Goal: Task Accomplishment & Management: Manage account settings

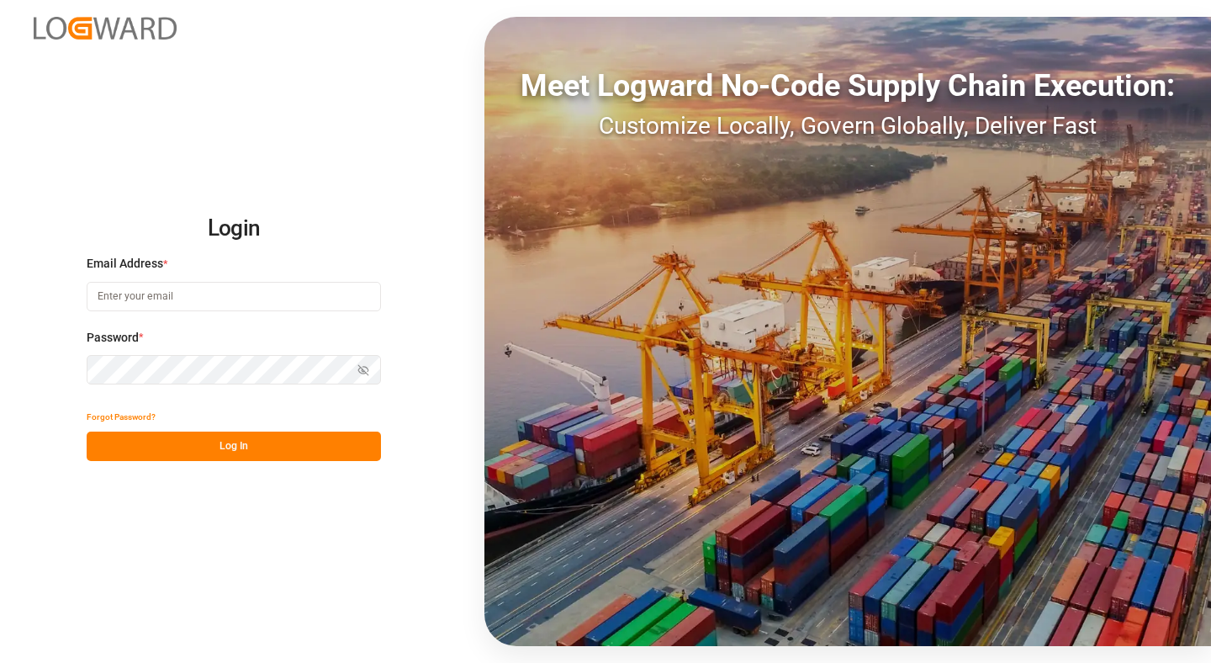
click at [192, 291] on input at bounding box center [234, 296] width 294 height 29
type input "[PERSON_NAME][EMAIL_ADDRESS][DOMAIN_NAME]"
click at [150, 447] on button "Log In" at bounding box center [234, 446] width 294 height 29
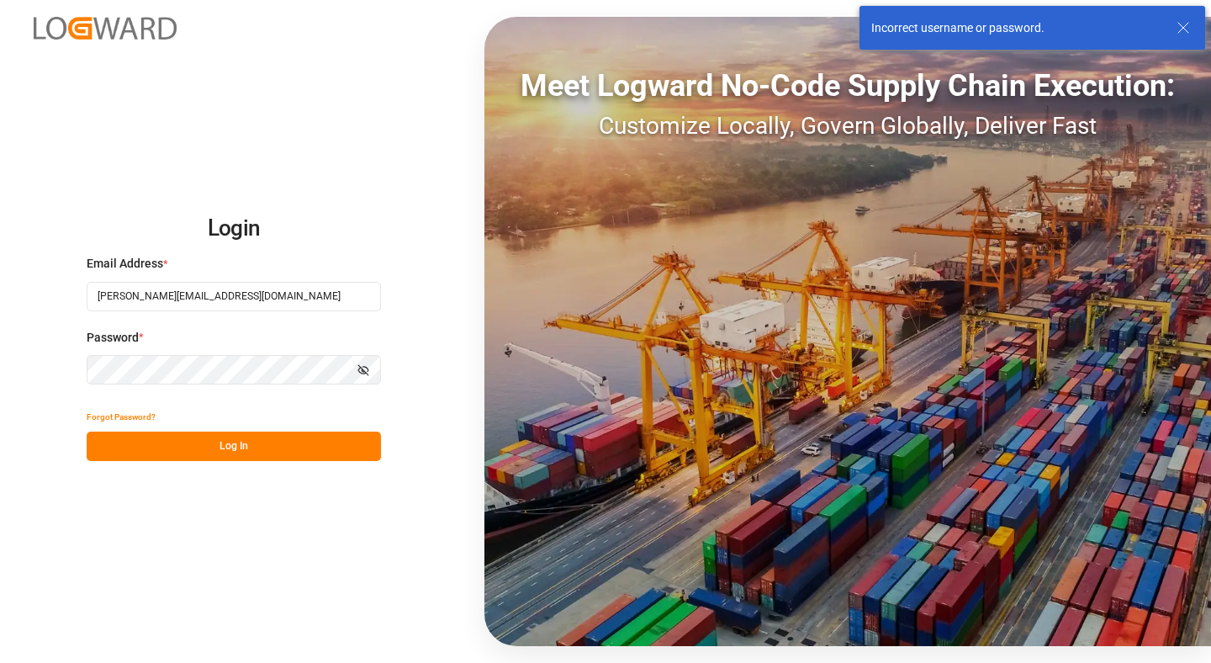
click at [189, 442] on button "Log In" at bounding box center [234, 446] width 294 height 29
click at [113, 414] on button "Forgot Password?" at bounding box center [121, 416] width 69 height 29
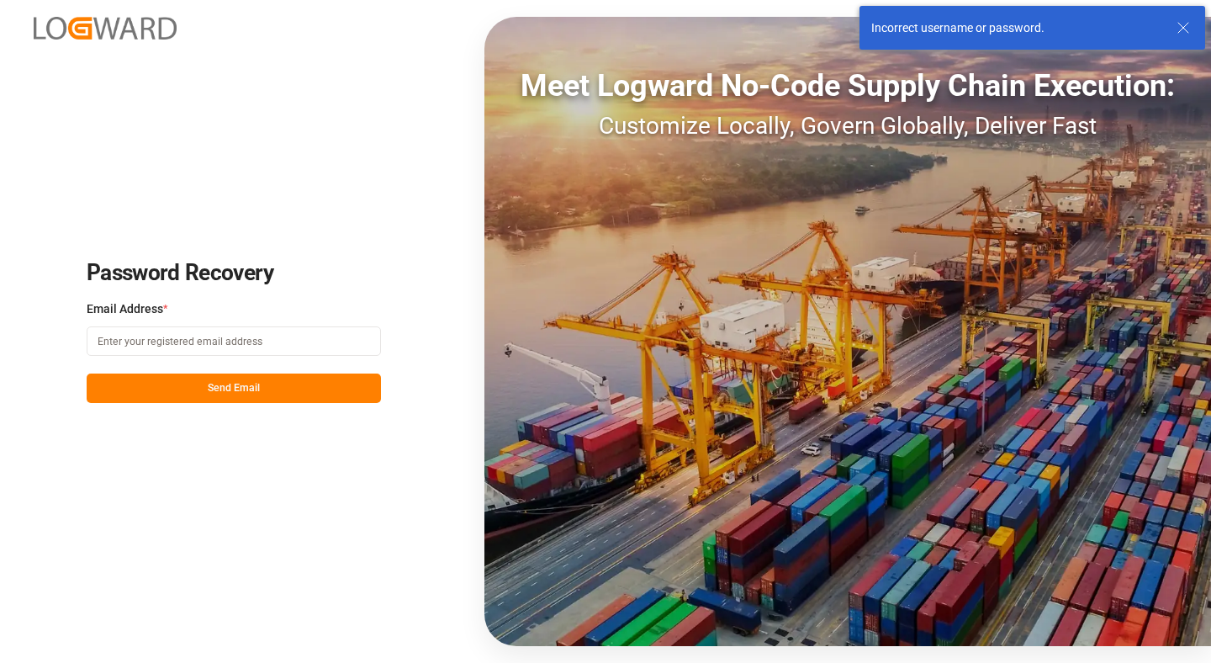
click at [191, 331] on input at bounding box center [234, 340] width 294 height 29
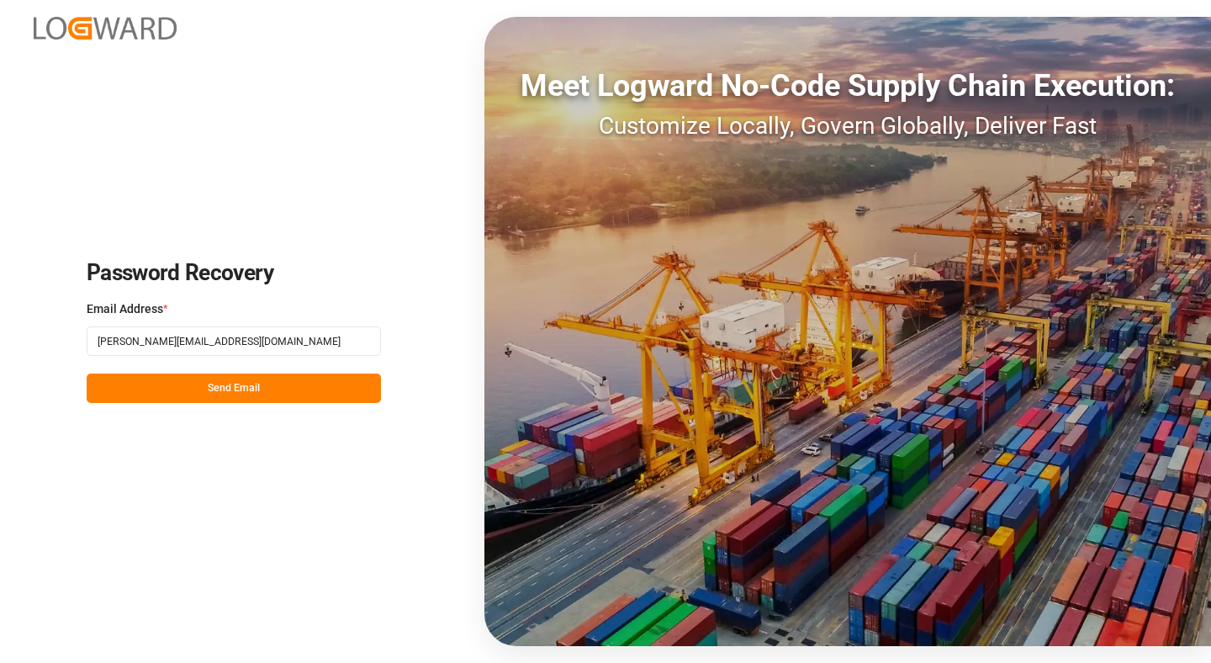
click at [191, 337] on input "[PERSON_NAME][EMAIL_ADDRESS][DOMAIN_NAME]" at bounding box center [234, 340] width 294 height 29
type input "[PERSON_NAME][EMAIL_ADDRESS][DOMAIN_NAME]"
click at [293, 377] on button "Send Email" at bounding box center [234, 388] width 294 height 29
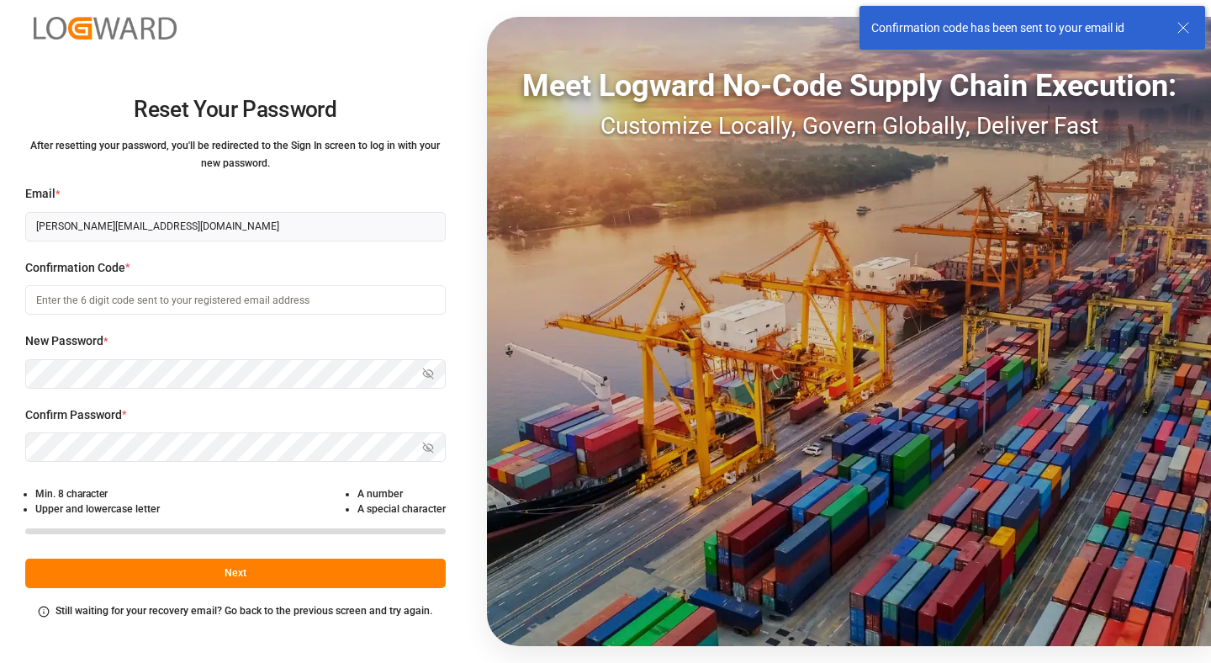
type input "[PERSON_NAME][EMAIL_ADDRESS][DOMAIN_NAME]"
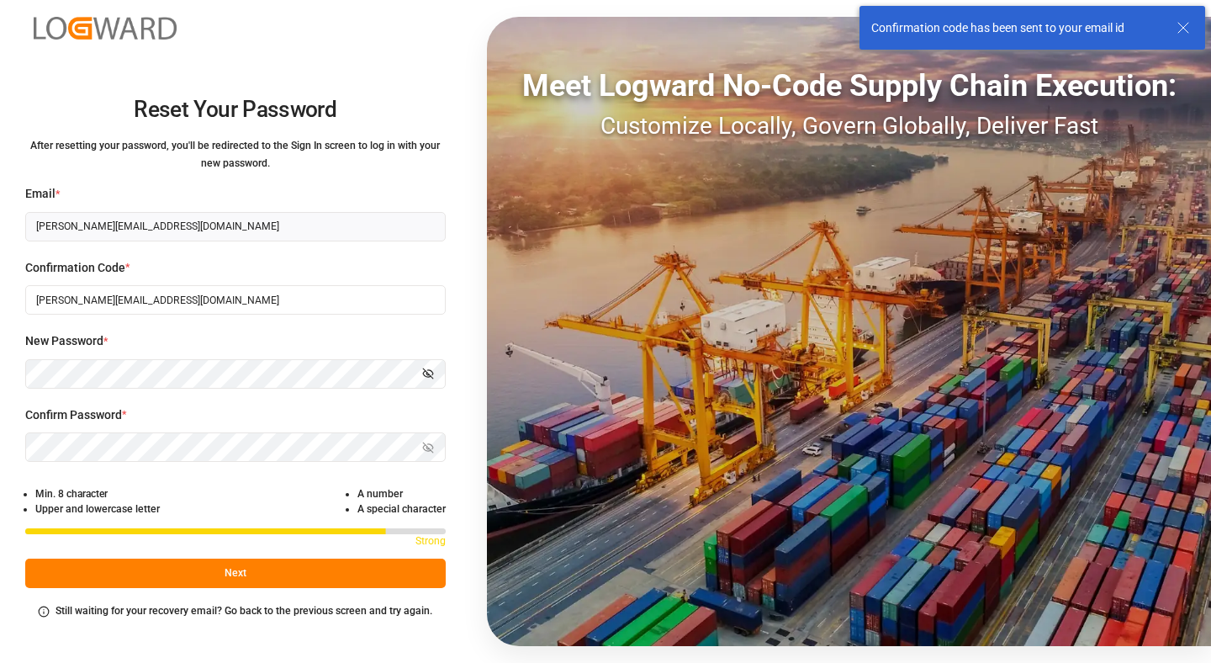
click at [429, 377] on icon "button" at bounding box center [428, 374] width 12 height 12
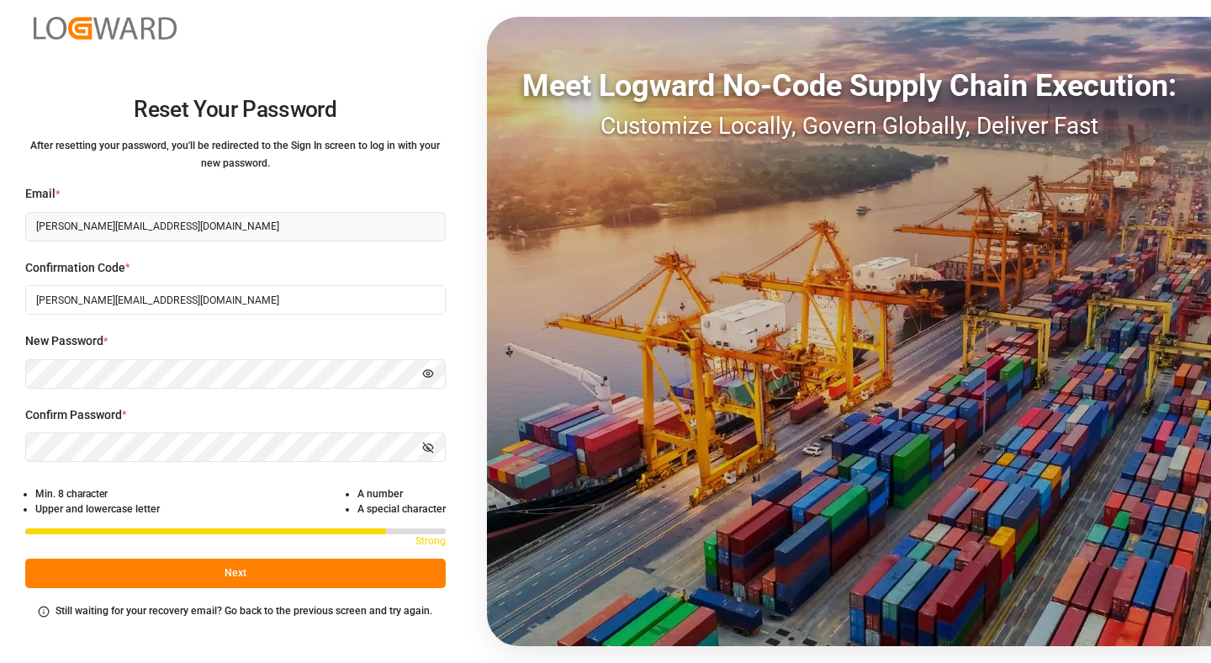
click at [80, 571] on button "Next" at bounding box center [235, 573] width 421 height 29
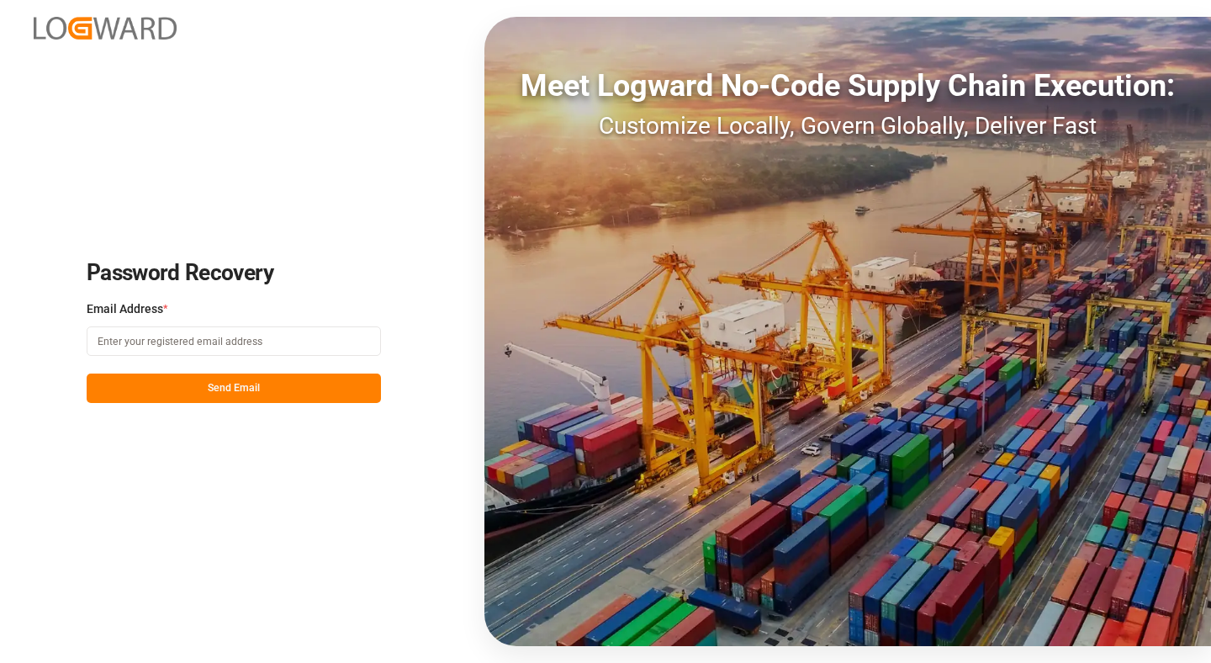
click at [167, 335] on input at bounding box center [234, 340] width 294 height 29
type input "[PERSON_NAME][EMAIL_ADDRESS][DOMAIN_NAME]"
click at [168, 390] on button "Send Email" at bounding box center [234, 388] width 294 height 29
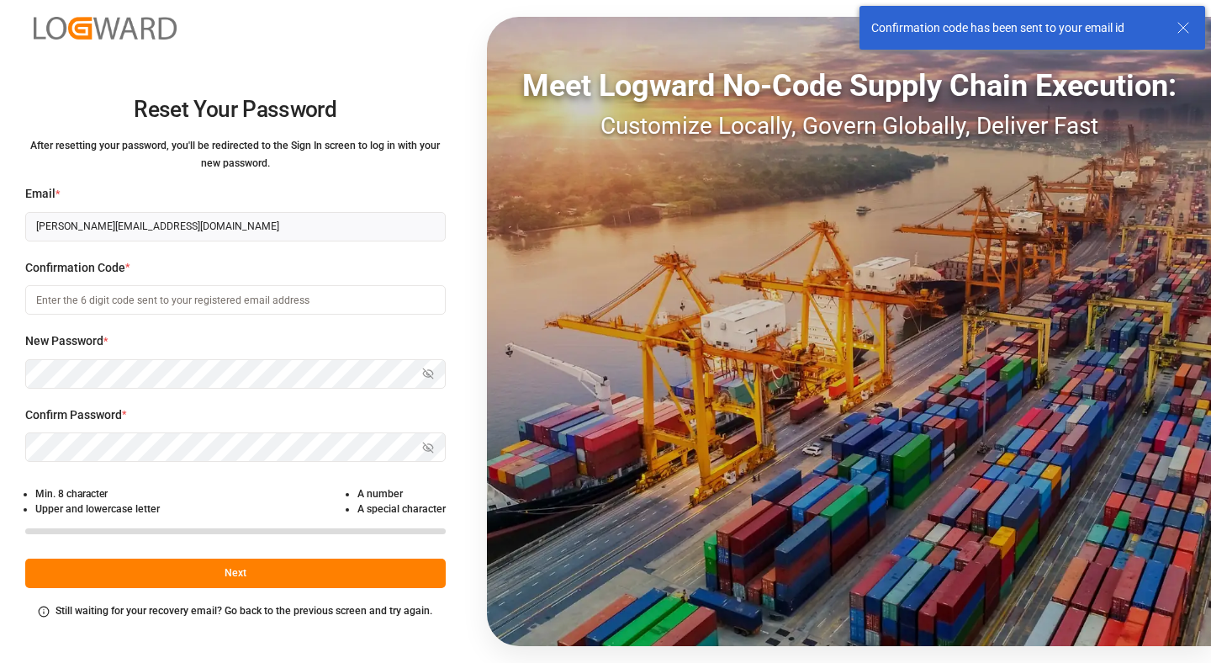
type input "[PERSON_NAME][EMAIL_ADDRESS][DOMAIN_NAME]"
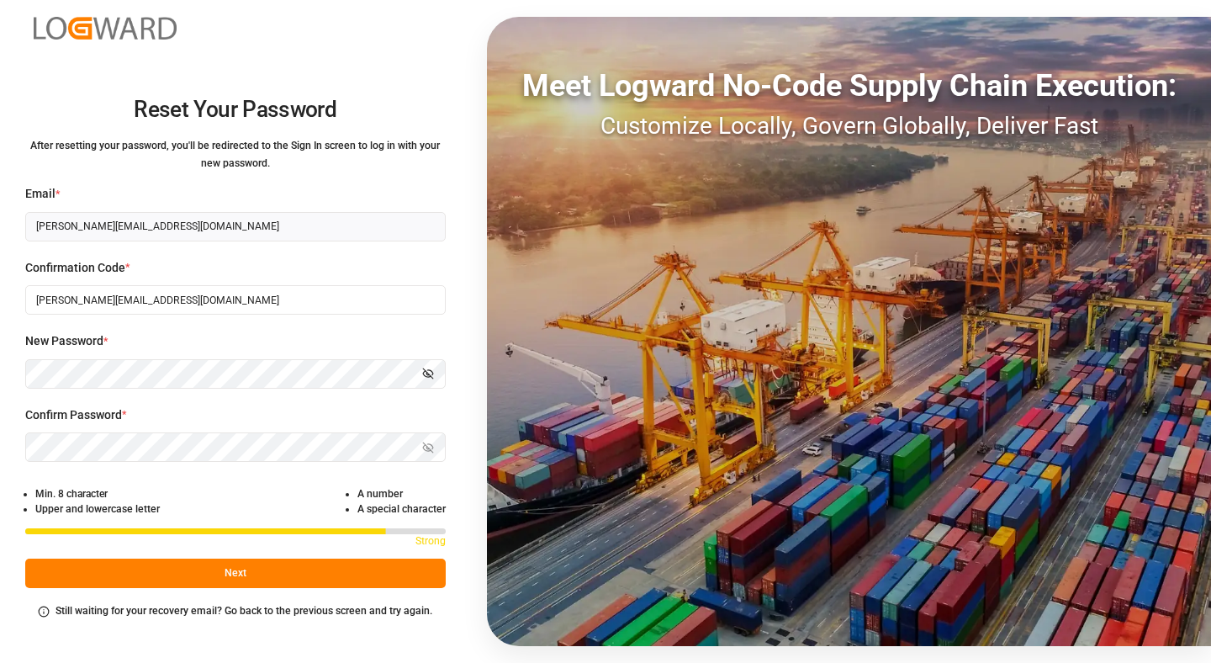
click at [157, 292] on input "[PERSON_NAME][EMAIL_ADDRESS][DOMAIN_NAME]" at bounding box center [235, 299] width 421 height 29
click at [286, 146] on small "After resetting your password, you'll be redirected to the Sign In screen to lo…" at bounding box center [235, 154] width 410 height 29
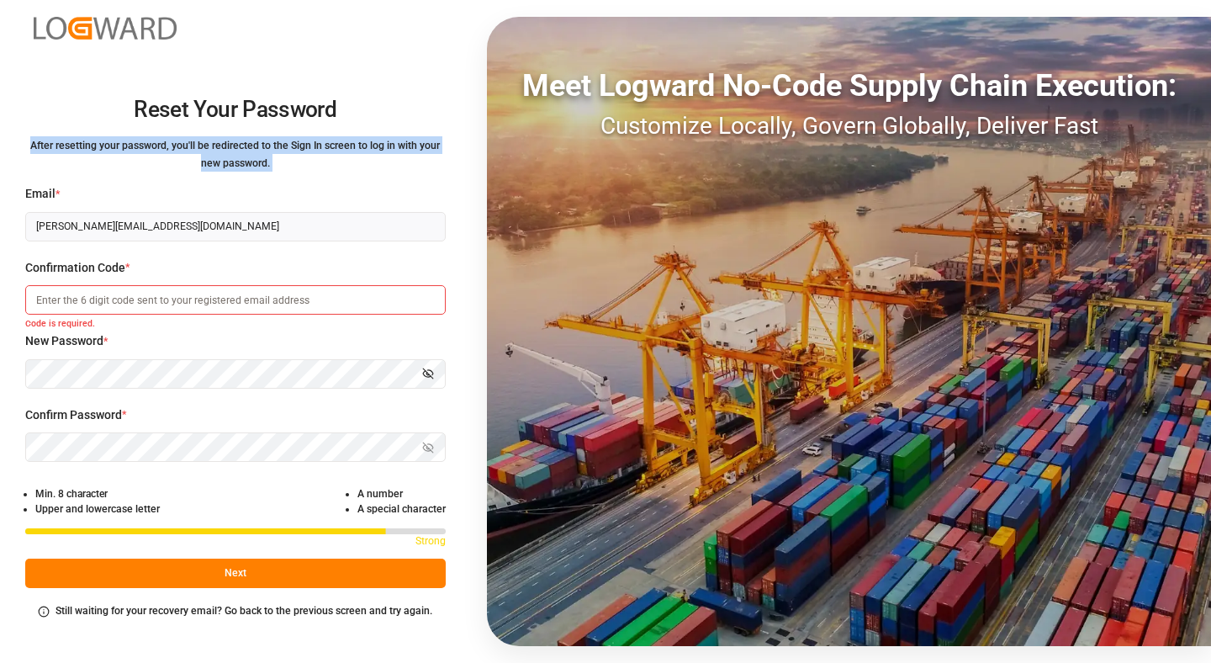
click at [286, 146] on small "After resetting your password, you'll be redirected to the Sign In screen to lo…" at bounding box center [235, 154] width 410 height 29
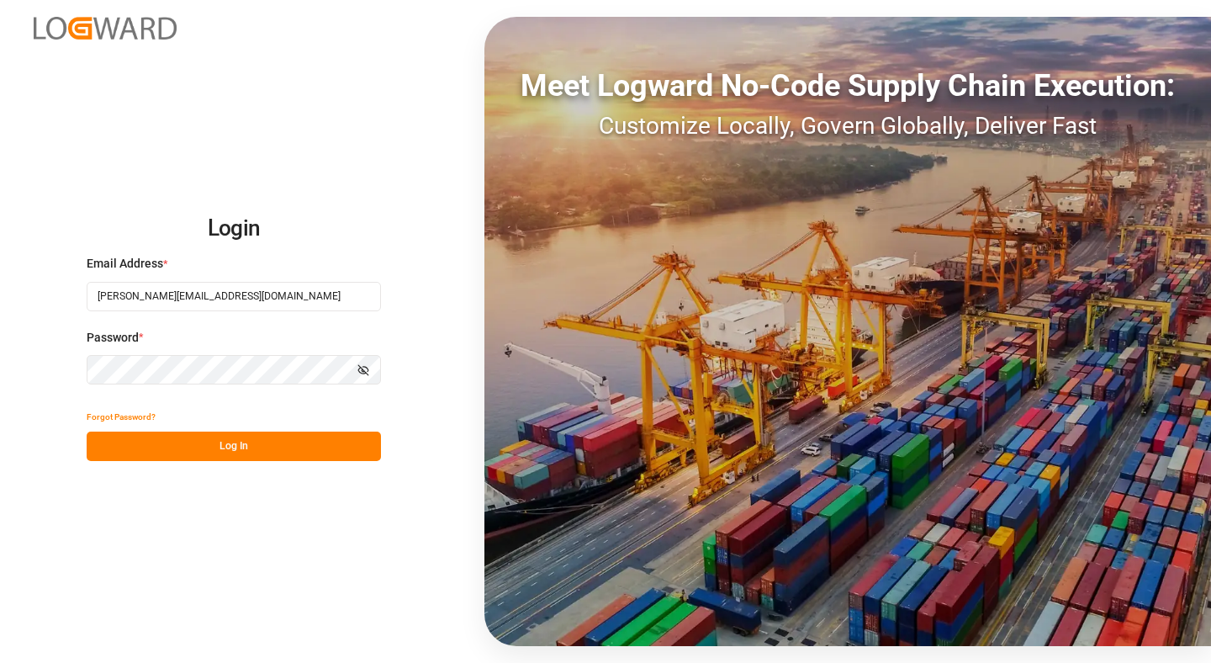
click at [168, 448] on button "Log In" at bounding box center [234, 446] width 294 height 29
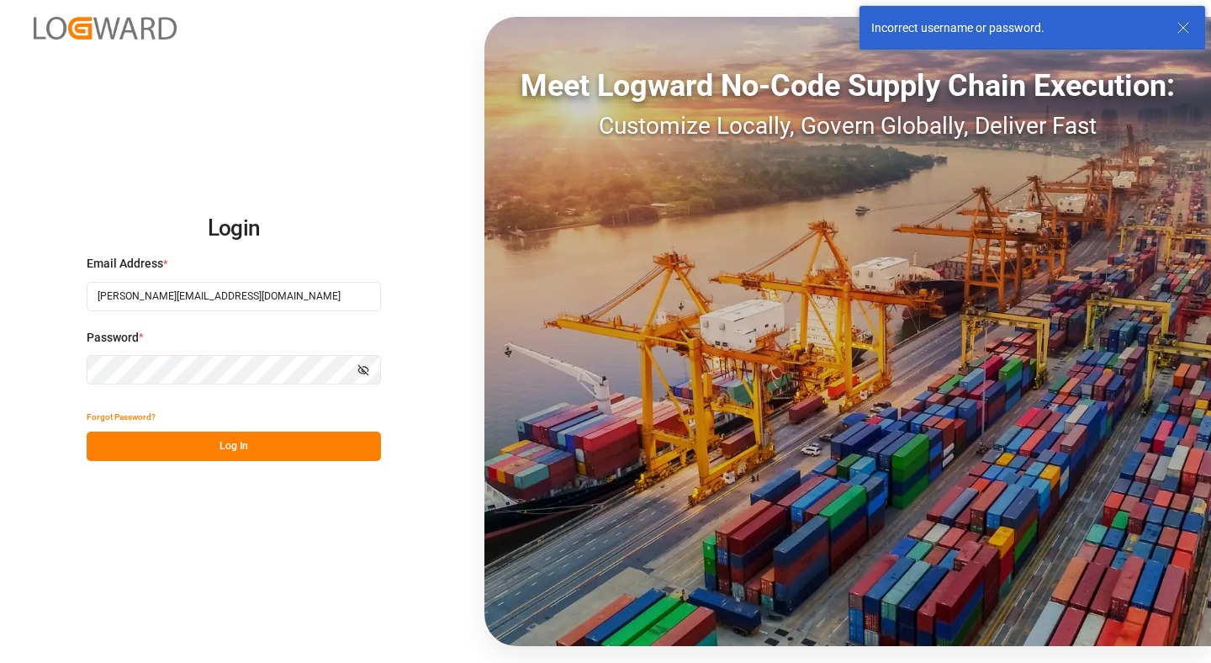
click at [362, 357] on button "Show password" at bounding box center [363, 369] width 35 height 29
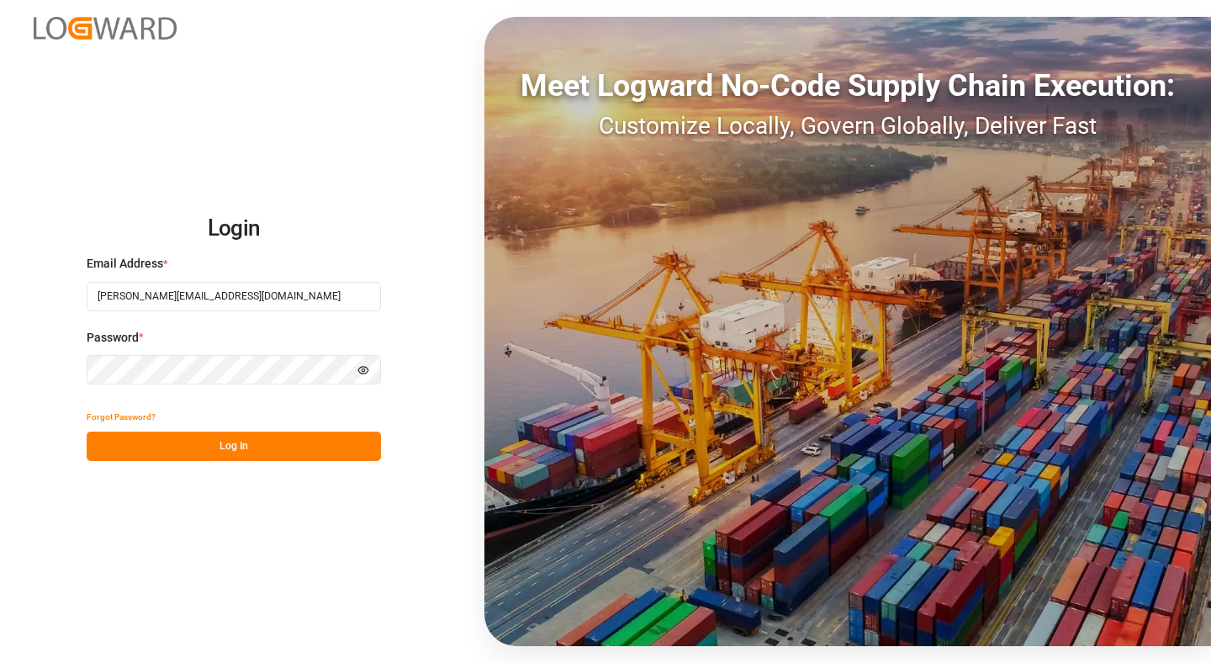
click at [17, 368] on div "Login Email Address * [EMAIL_ADDRESS][DOMAIN_NAME] Password * Hide password For…" at bounding box center [605, 331] width 1211 height 663
click at [231, 440] on button "Log In" at bounding box center [234, 446] width 294 height 29
